Goal: Check status: Check status

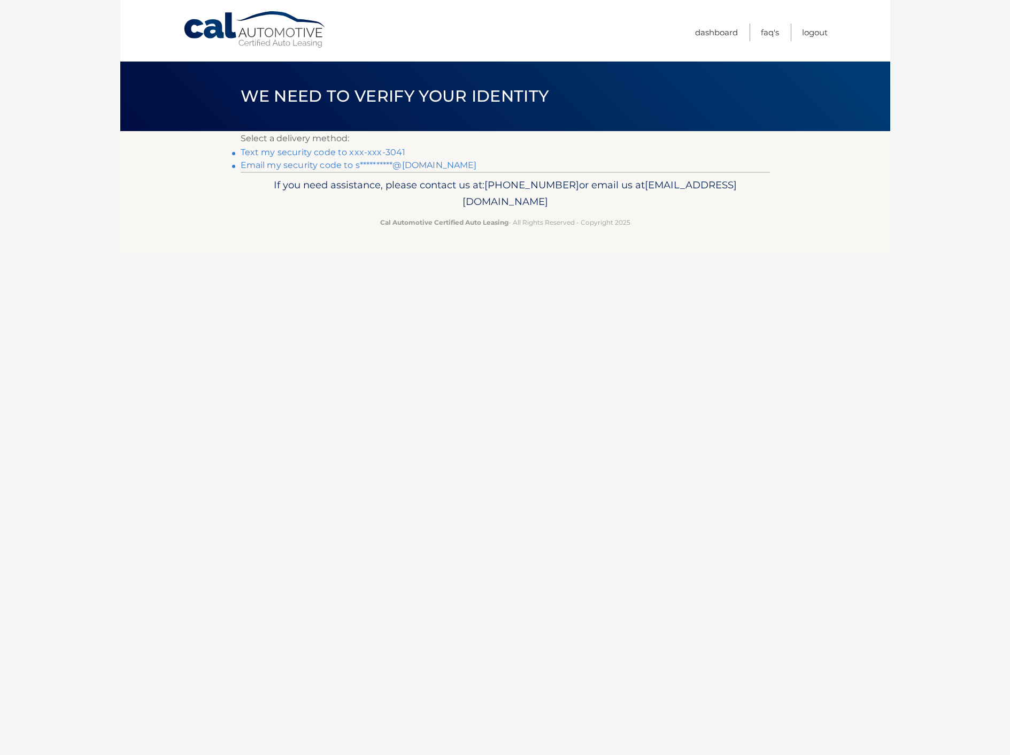
click at [369, 155] on link "Text my security code to xxx-xxx-3041" at bounding box center [323, 152] width 165 height 10
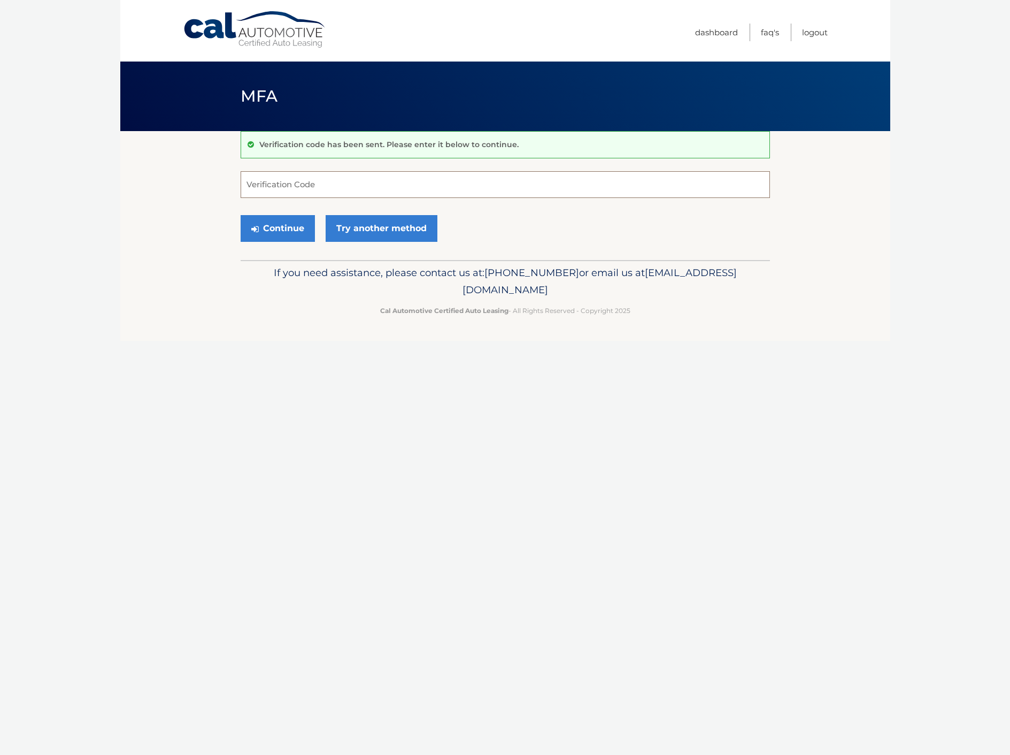
click at [294, 180] on input "Verification Code" at bounding box center [506, 184] width 530 height 27
type input "576823"
click at [241, 215] on button "Continue" at bounding box center [278, 228] width 74 height 27
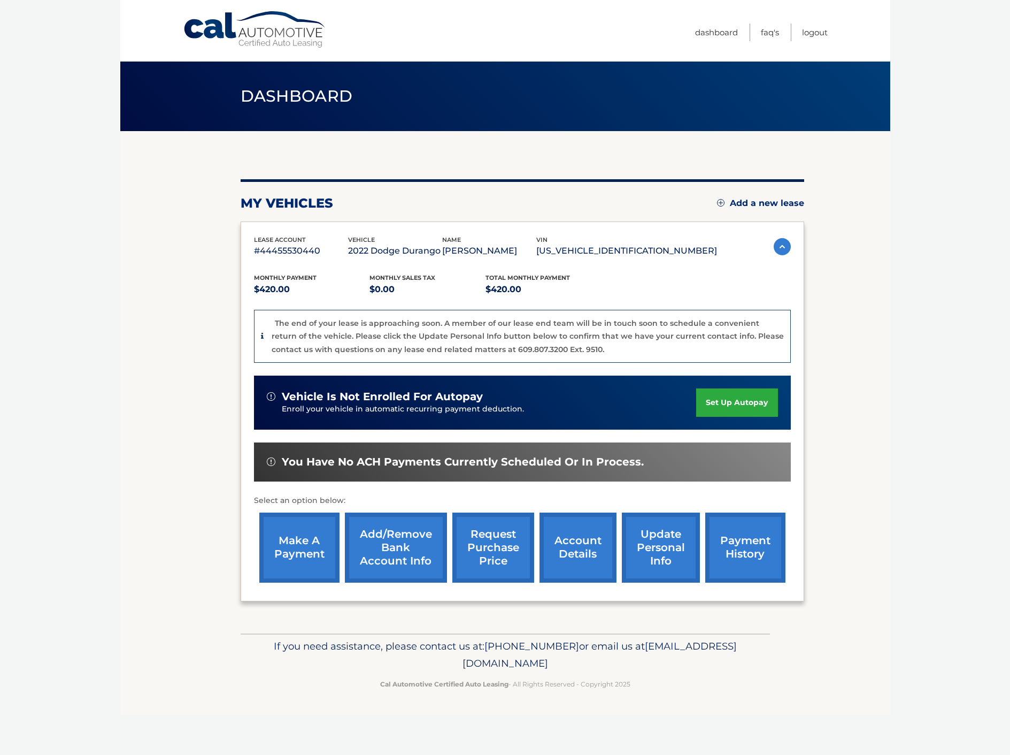
click at [505, 553] on link "request purchase price" at bounding box center [494, 547] width 82 height 70
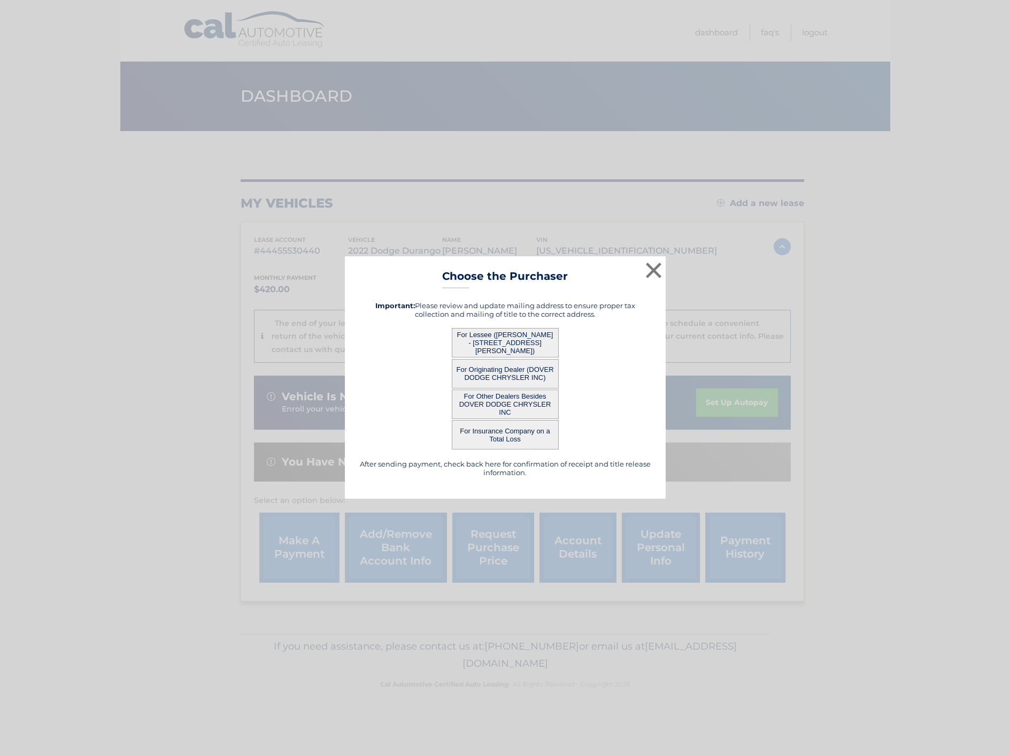
click at [545, 402] on button "For Other Dealers Besides DOVER DODGE CHRYSLER INC" at bounding box center [505, 403] width 107 height 29
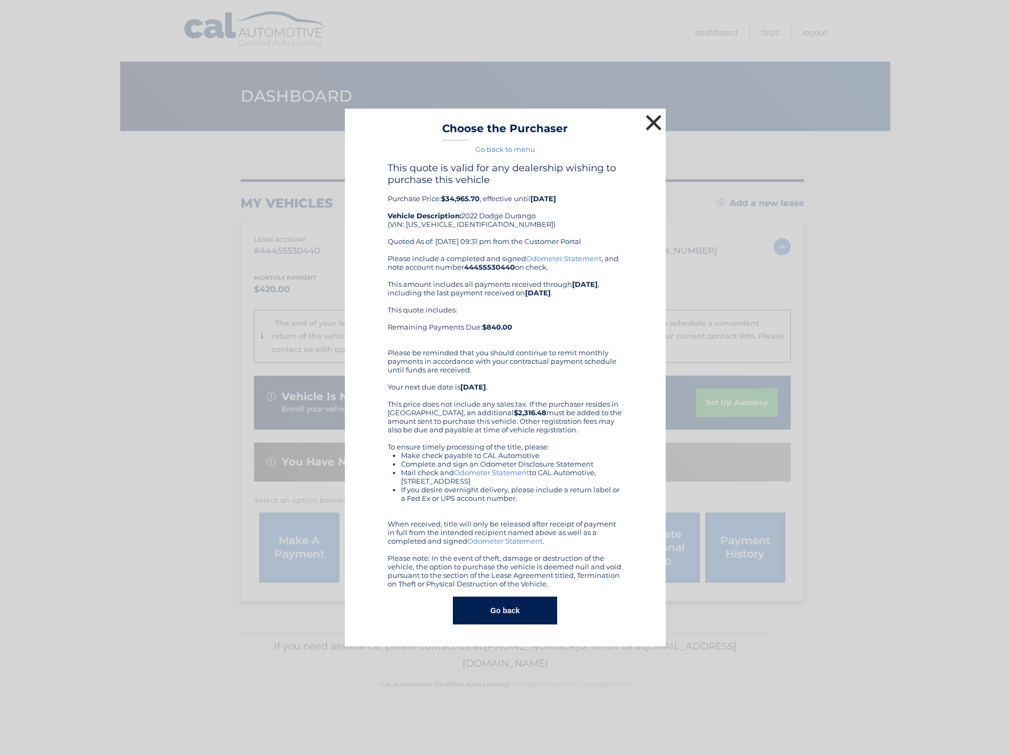
click at [654, 125] on button "×" at bounding box center [653, 122] width 21 height 21
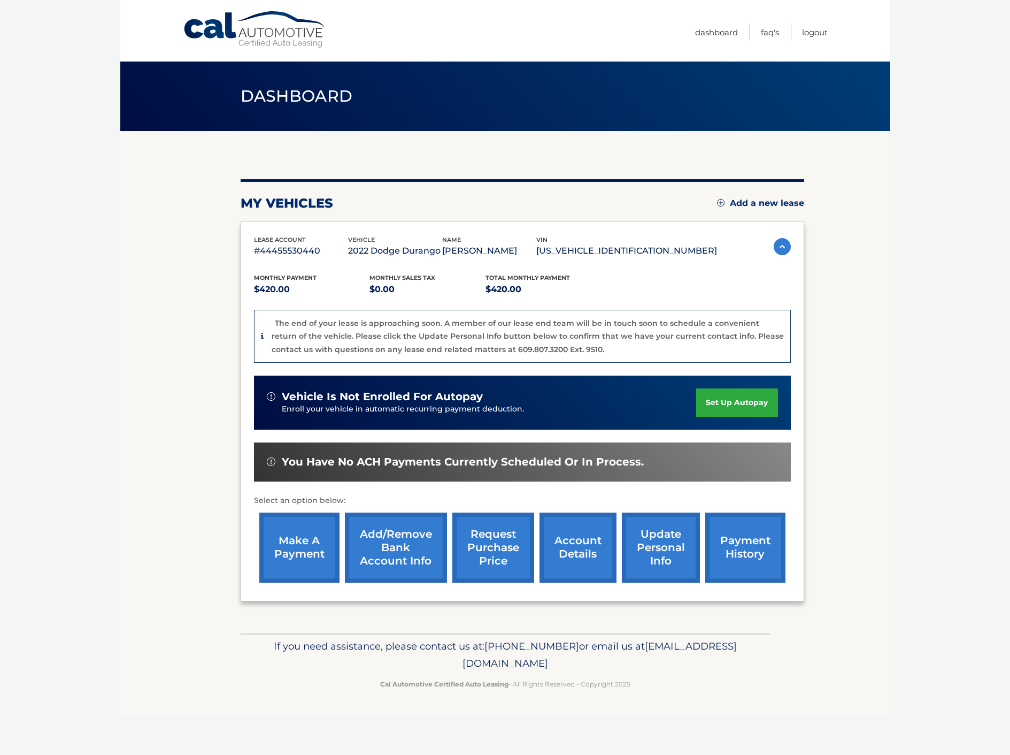
click at [500, 558] on link "request purchase price" at bounding box center [494, 547] width 82 height 70
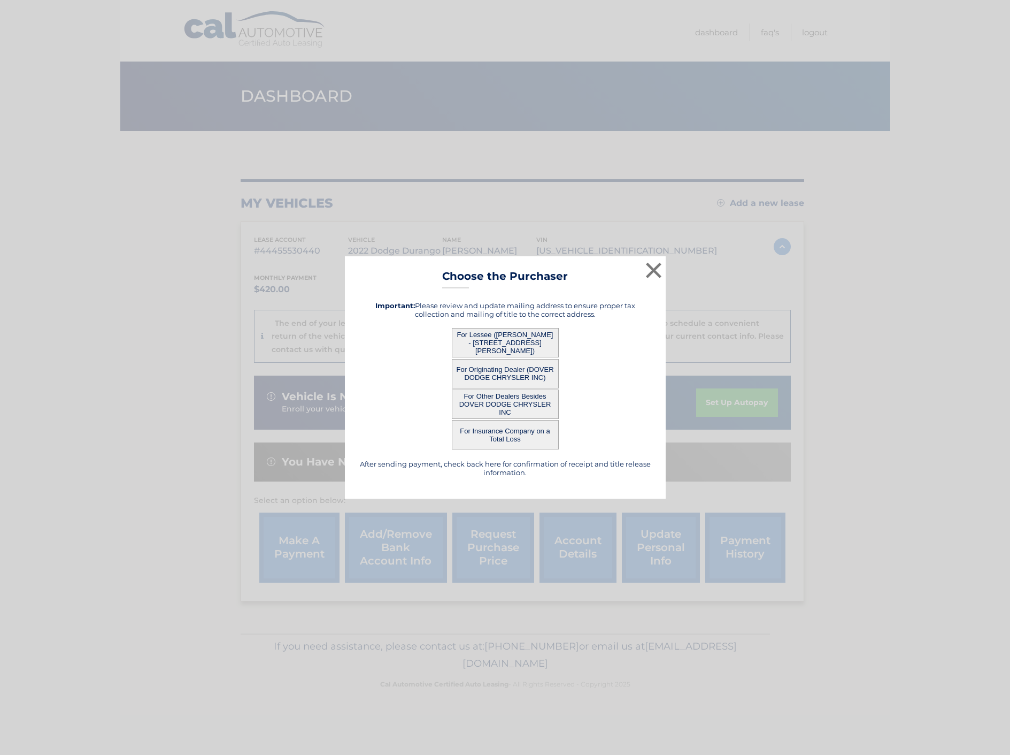
click at [519, 374] on button "For Originating Dealer (DOVER DODGE CHRYSLER INC)" at bounding box center [505, 373] width 107 height 29
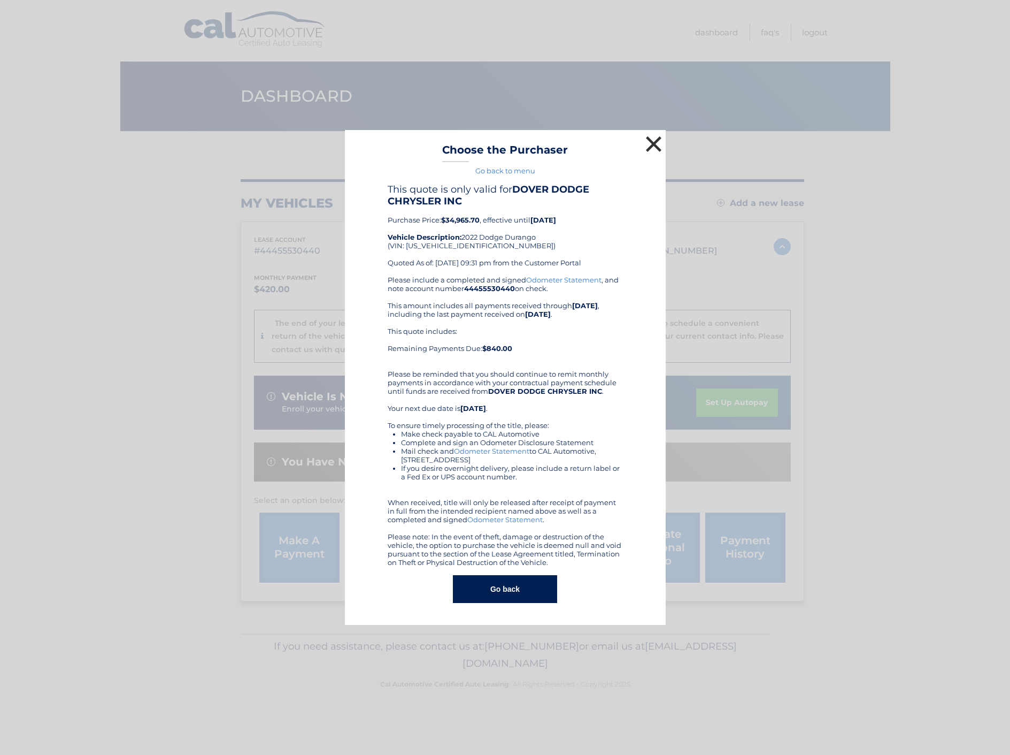
click at [649, 144] on button "×" at bounding box center [653, 143] width 21 height 21
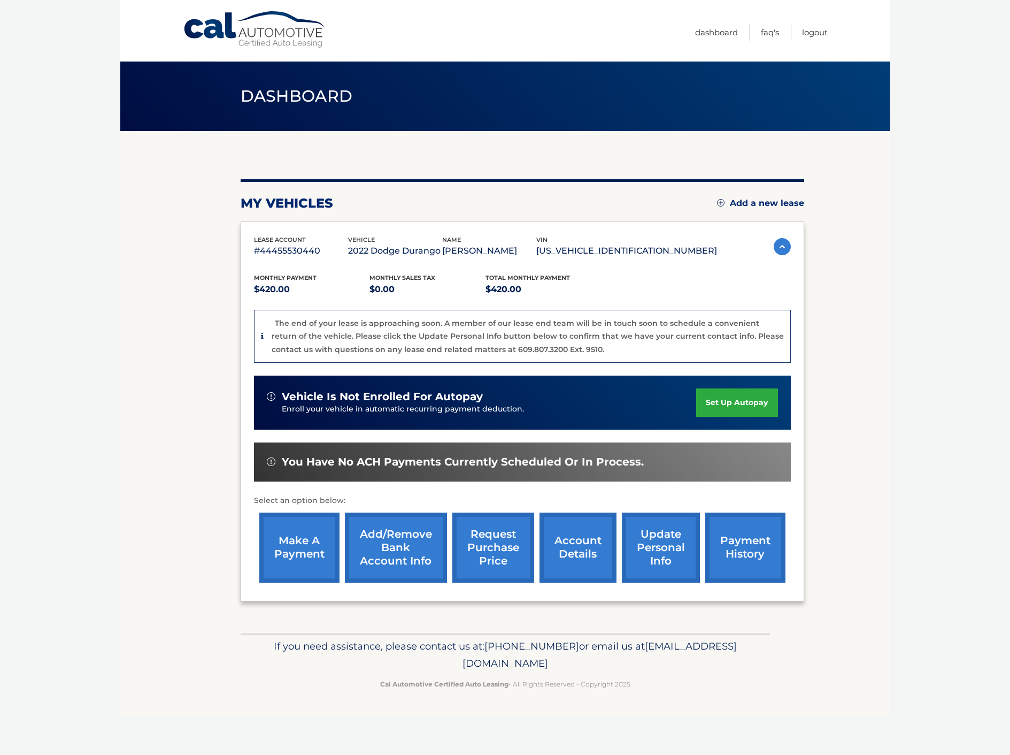
click at [499, 543] on link "request purchase price" at bounding box center [494, 547] width 82 height 70
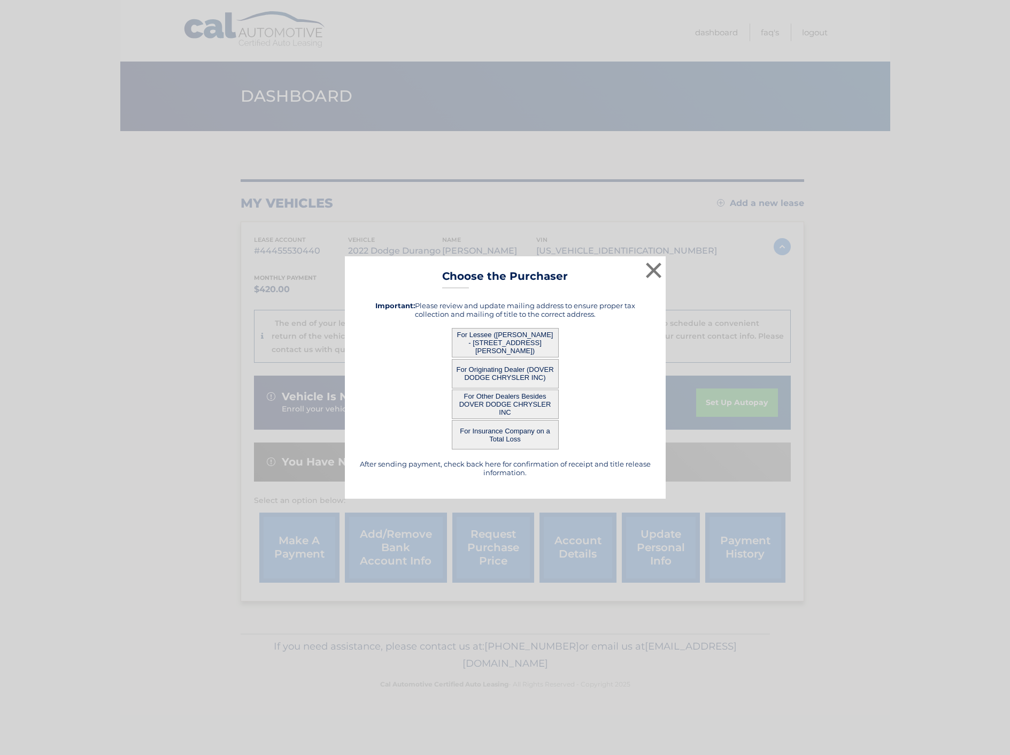
click at [490, 406] on button "For Other Dealers Besides DOVER DODGE CHRYSLER INC" at bounding box center [505, 403] width 107 height 29
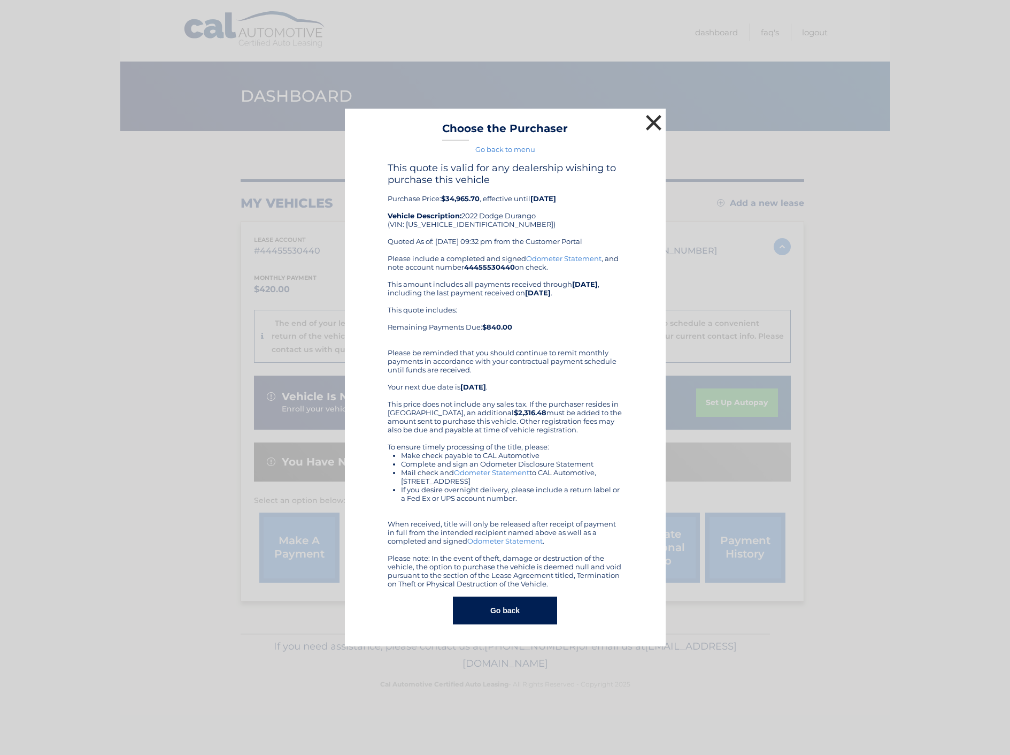
click at [652, 122] on button "×" at bounding box center [653, 122] width 21 height 21
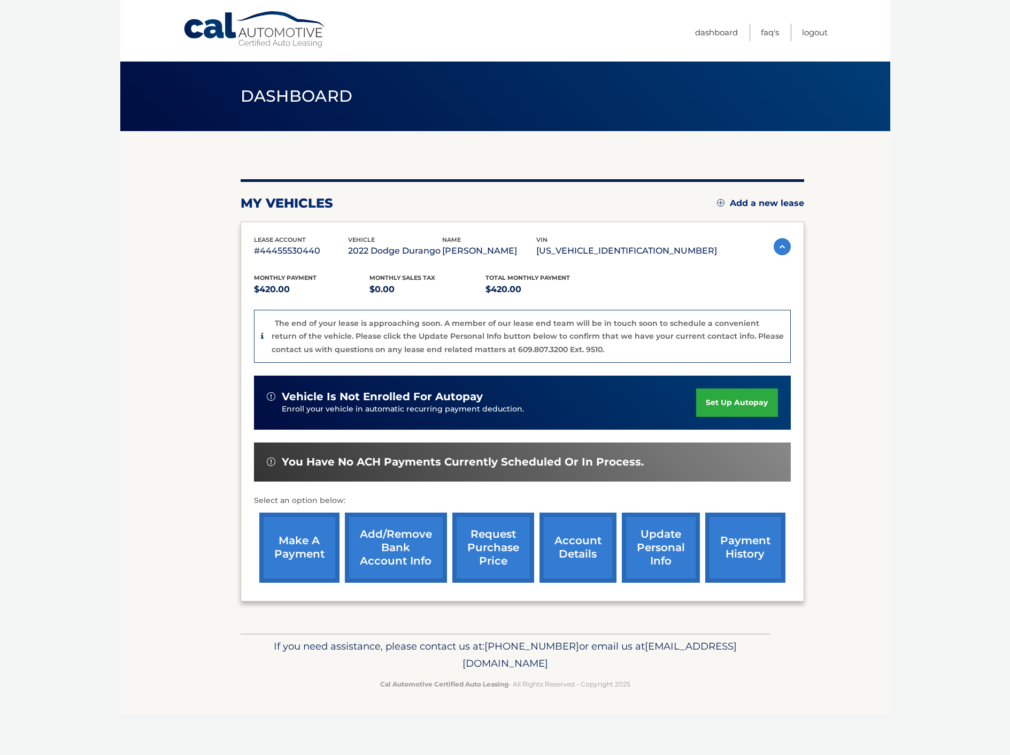
click at [494, 550] on link "request purchase price" at bounding box center [494, 547] width 82 height 70
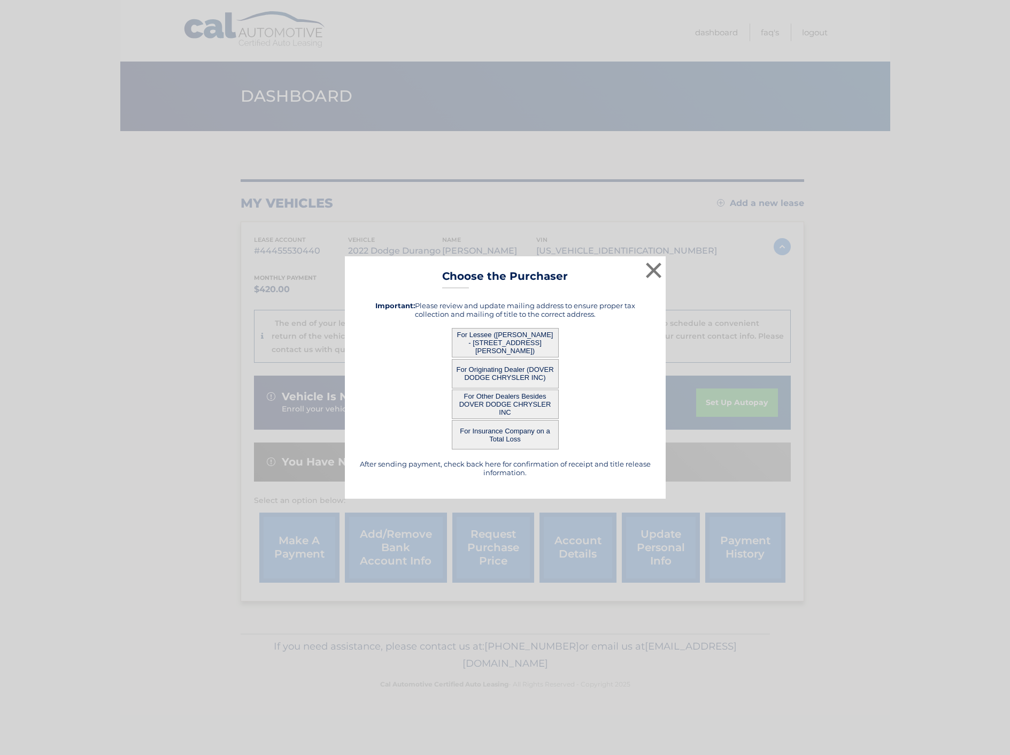
click at [499, 338] on button "For Lessee (SHAWN DILZER - 17 PECKWELL ST, , BUDD LAKE, NJ 07828)" at bounding box center [505, 342] width 107 height 29
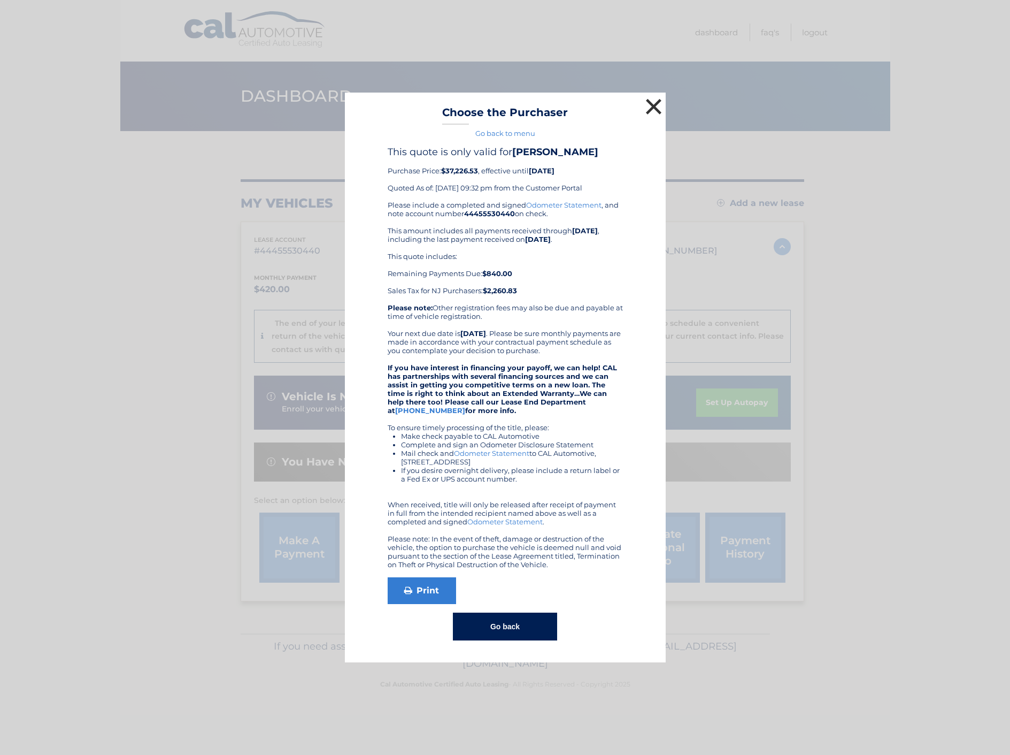
click at [648, 106] on button "×" at bounding box center [653, 106] width 21 height 21
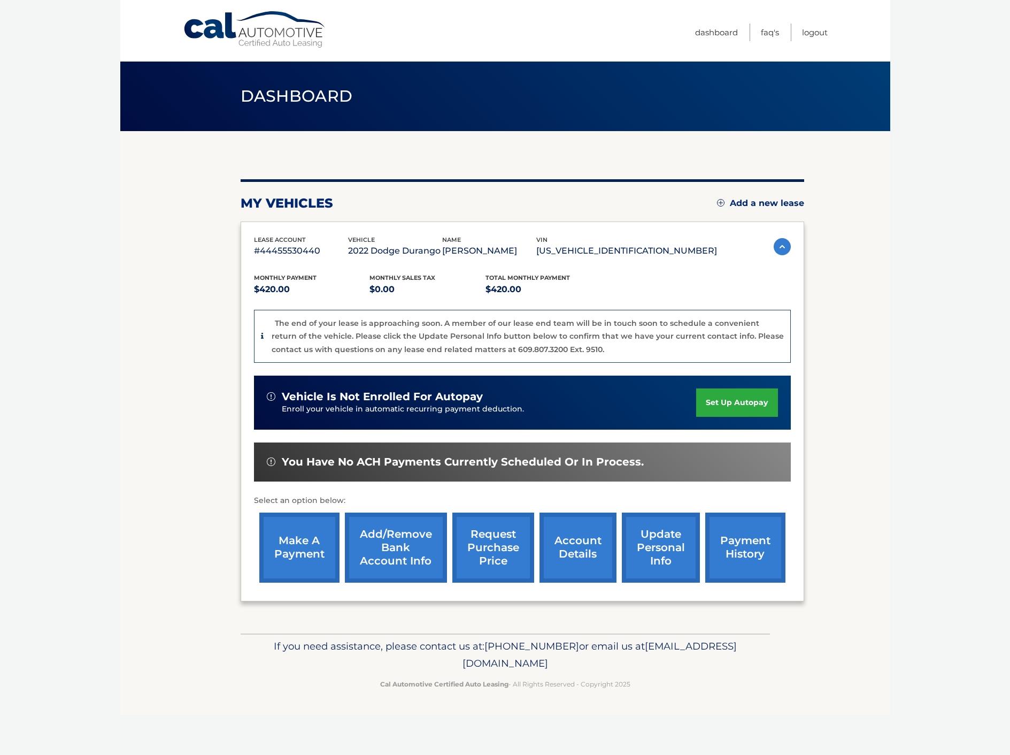
click at [591, 560] on link "account details" at bounding box center [578, 547] width 77 height 70
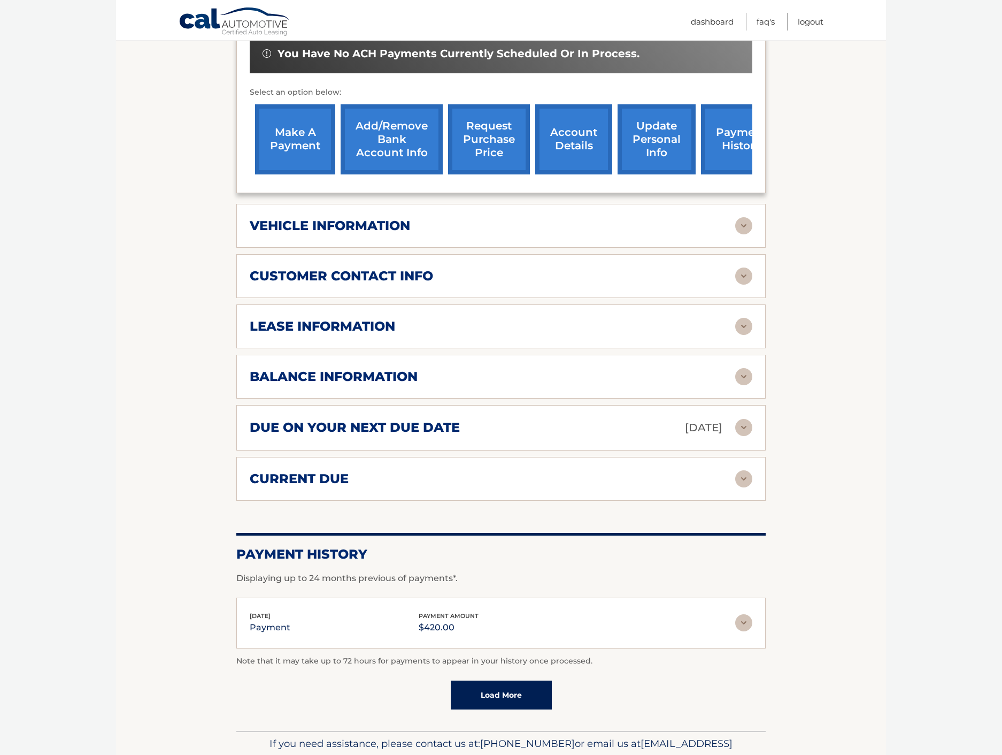
click at [420, 218] on div "vehicle information" at bounding box center [493, 226] width 486 height 16
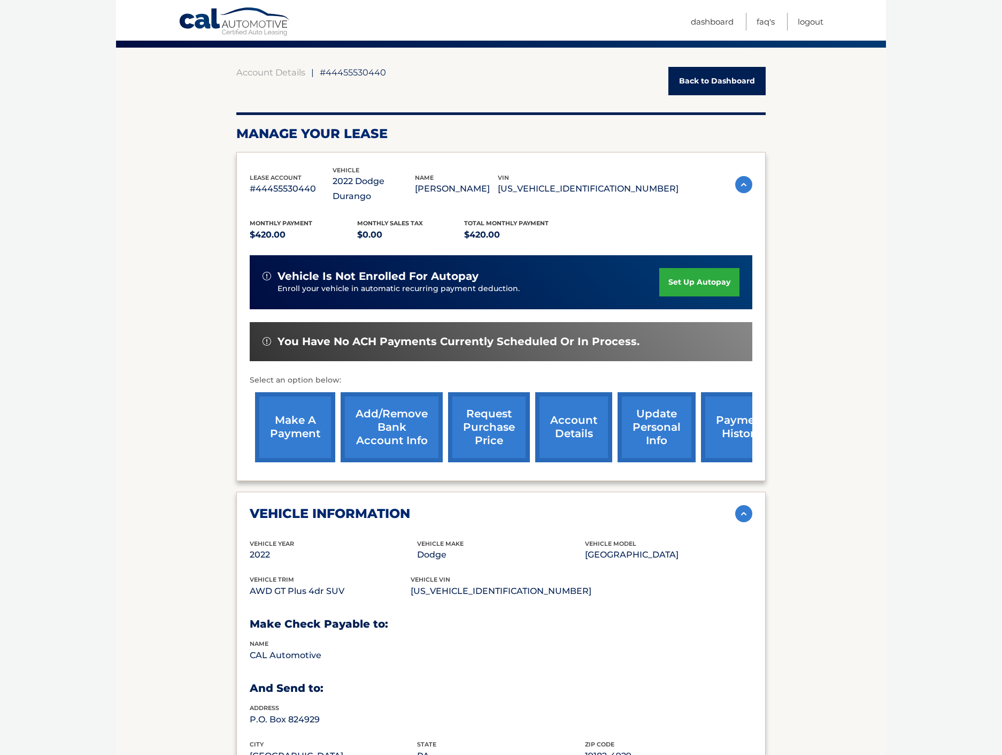
scroll to position [83, 0]
